Goal: Transaction & Acquisition: Purchase product/service

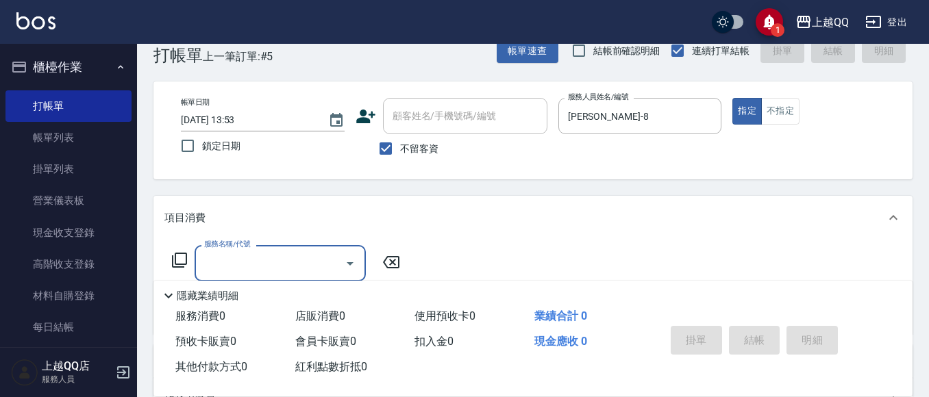
scroll to position [45, 0]
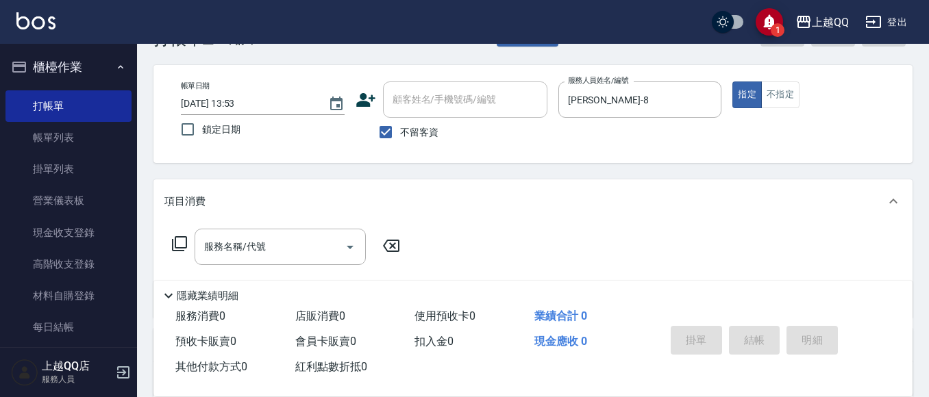
click at [178, 242] on icon at bounding box center [179, 244] width 16 height 16
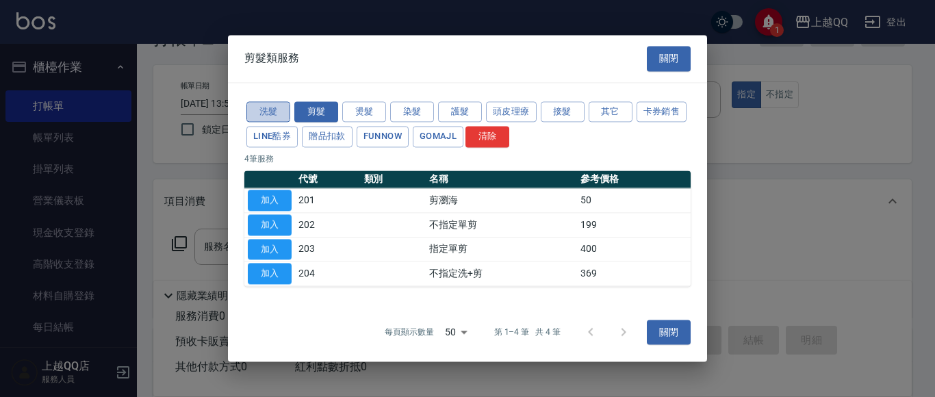
click at [270, 114] on button "洗髮" at bounding box center [269, 111] width 44 height 21
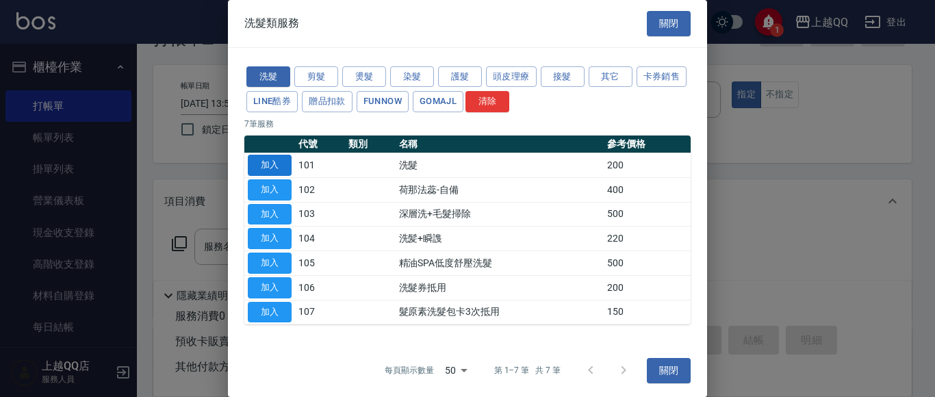
click at [264, 162] on button "加入" at bounding box center [270, 165] width 44 height 21
type input "洗髮(101)"
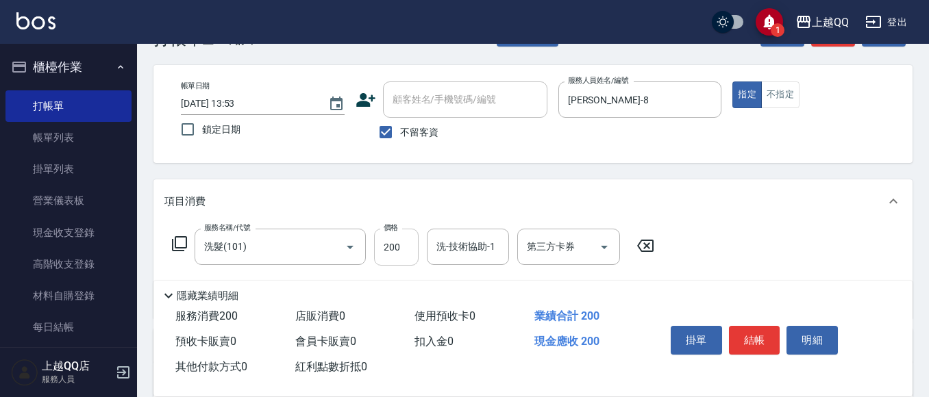
click at [397, 240] on input "200" at bounding box center [396, 247] width 45 height 37
click at [432, 249] on div "洗-技術協助-1" at bounding box center [468, 247] width 82 height 36
type input "250"
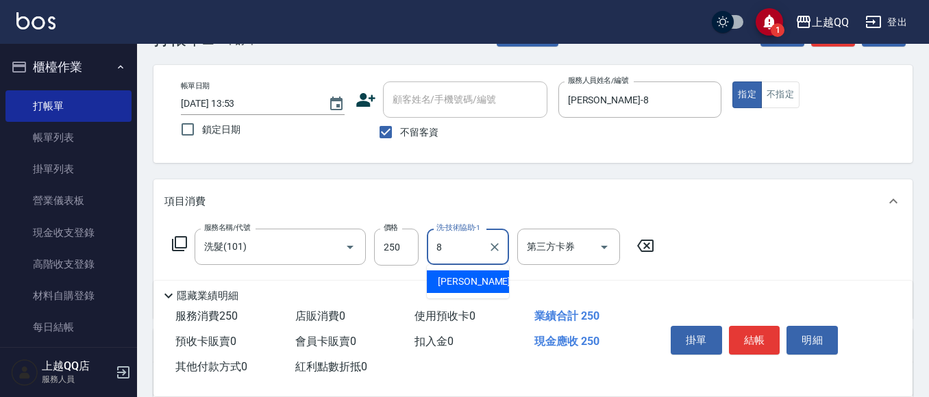
click at [453, 280] on span "[PERSON_NAME] -8" at bounding box center [478, 282] width 81 height 14
type input "[PERSON_NAME]-8"
click at [757, 336] on button "結帳" at bounding box center [754, 340] width 51 height 29
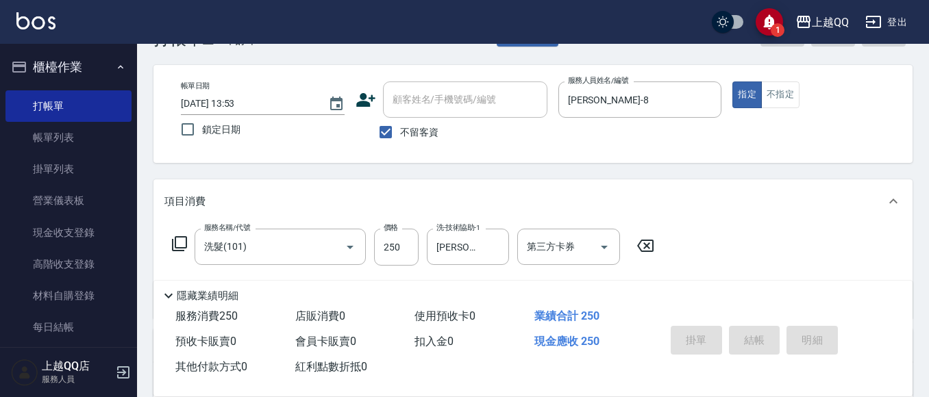
type input "[DATE] 14:27"
